Goal: Navigation & Orientation: Go to known website

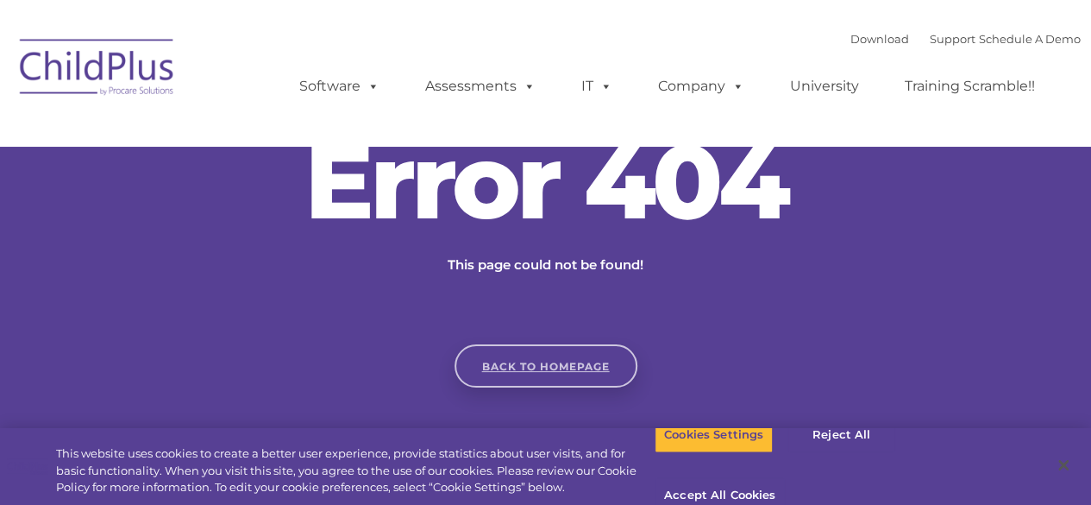
click at [567, 364] on link "Back to homepage" at bounding box center [546, 365] width 183 height 43
click at [682, 447] on button "Cookies Settings" at bounding box center [714, 435] width 118 height 36
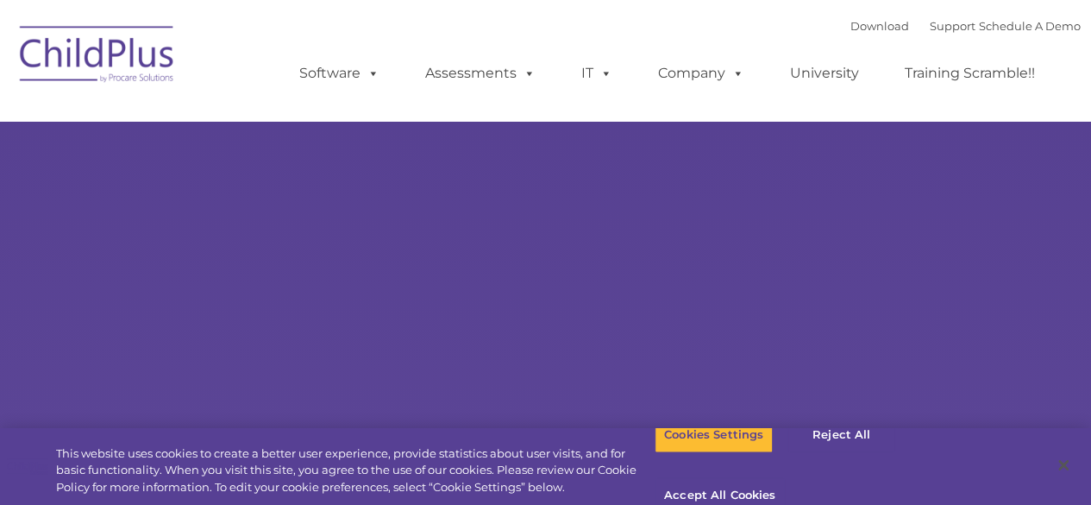
type input ""
select select "MEDIUM"
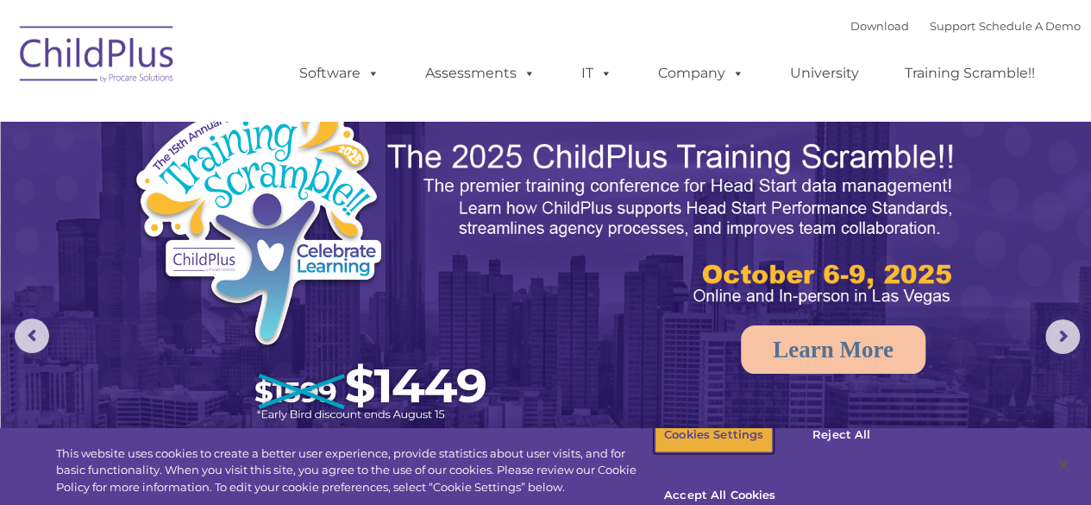
click at [711, 453] on button "Cookies Settings" at bounding box center [714, 435] width 118 height 36
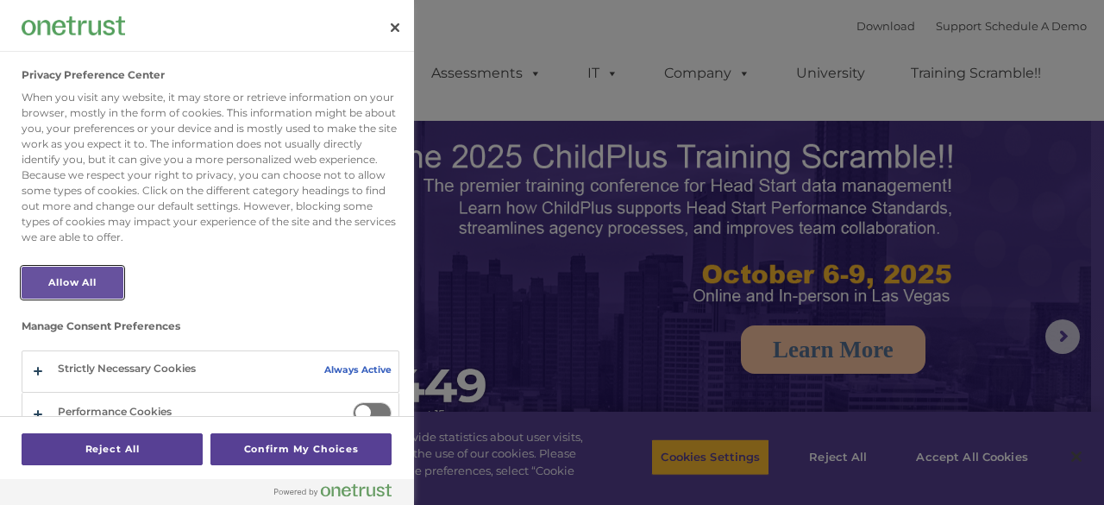
click at [80, 297] on button "Allow All" at bounding box center [73, 283] width 102 height 32
